Goal: Task Accomplishment & Management: Manage account settings

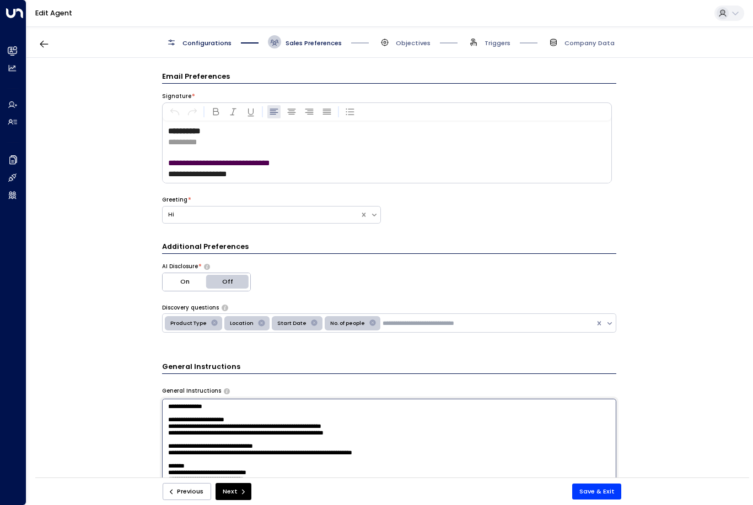
scroll to position [1384, 0]
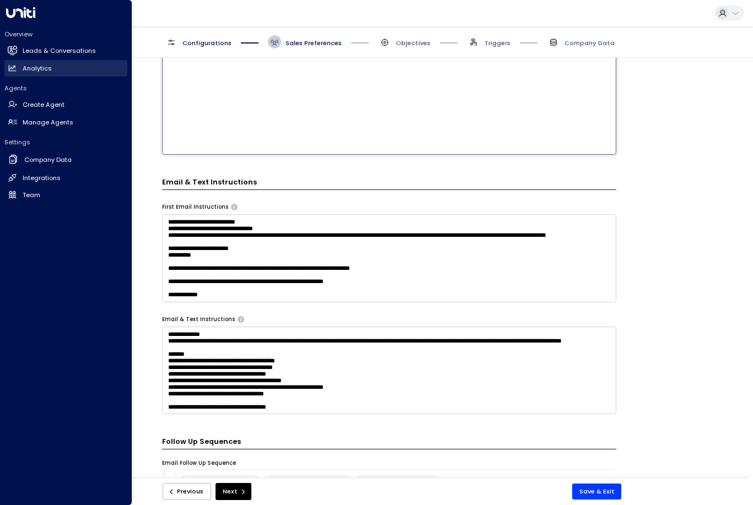
click at [15, 67] on icon at bounding box center [12, 68] width 7 height 6
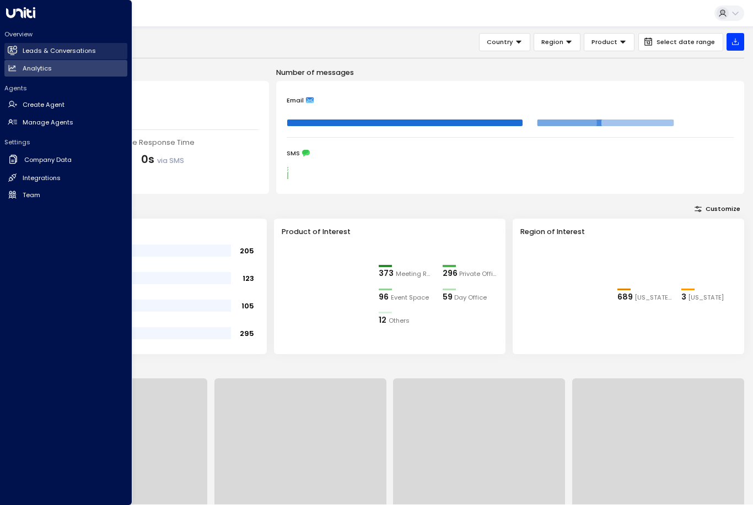
click at [69, 53] on h2 "Leads & Conversations" at bounding box center [59, 50] width 73 height 9
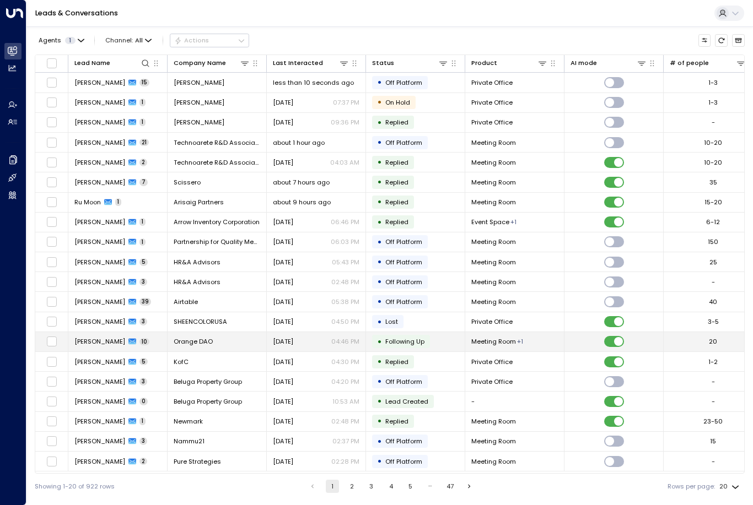
click at [94, 332] on td "[PERSON_NAME] 10" at bounding box center [117, 341] width 99 height 19
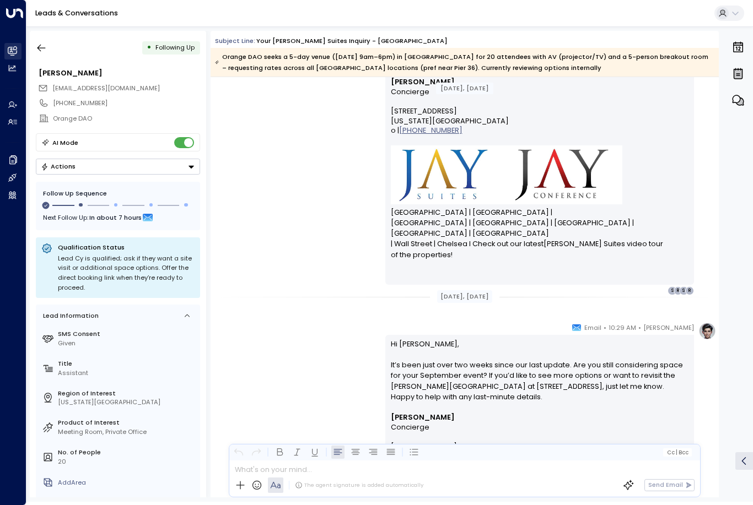
scroll to position [2079, 0]
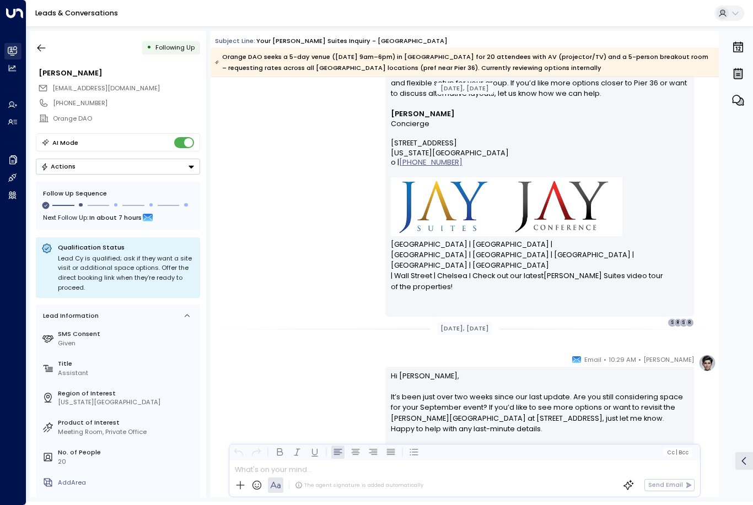
click at [17, 49] on icon at bounding box center [12, 50] width 9 height 9
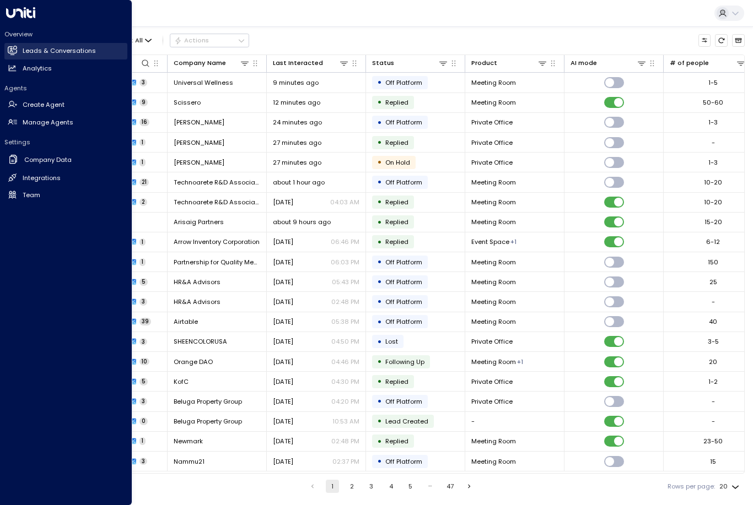
click at [69, 53] on h2 "Leads & Conversations" at bounding box center [59, 50] width 73 height 9
click at [84, 53] on h2 "Leads & Conversations" at bounding box center [59, 50] width 73 height 9
click at [77, 53] on h2 "Leads & Conversations" at bounding box center [59, 50] width 73 height 9
click at [58, 63] on link "Analytics Analytics" at bounding box center [65, 68] width 123 height 17
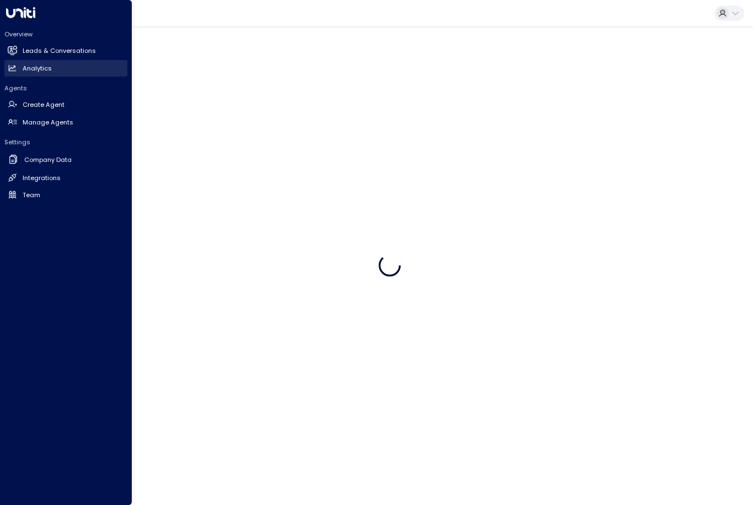
click at [57, 63] on link "Analytics Analytics" at bounding box center [65, 68] width 123 height 17
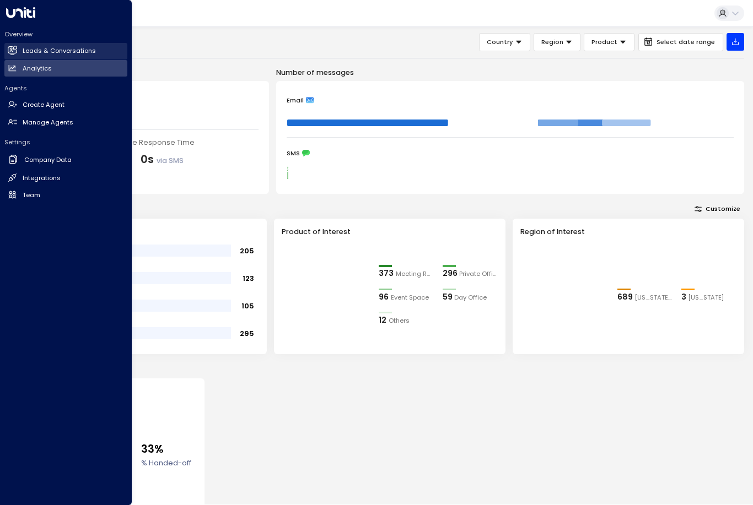
click at [69, 50] on h2 "Leads & Conversations" at bounding box center [59, 50] width 73 height 9
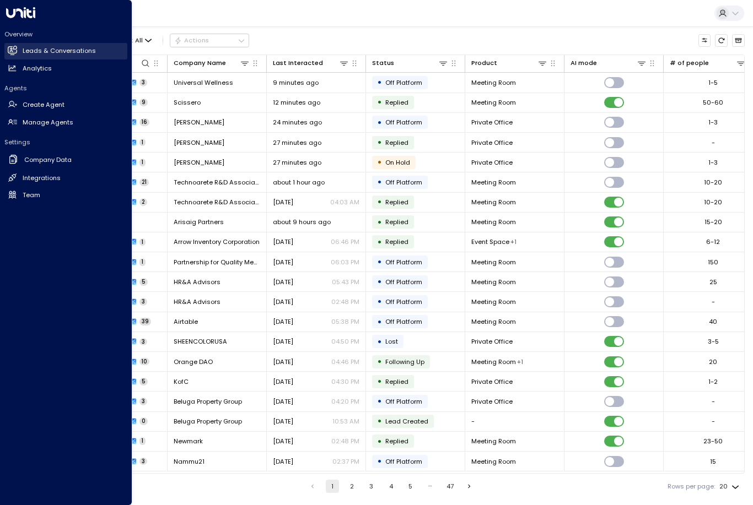
click at [47, 47] on h2 "Leads & Conversations" at bounding box center [59, 50] width 73 height 9
